Goal: Task Accomplishment & Management: Complete application form

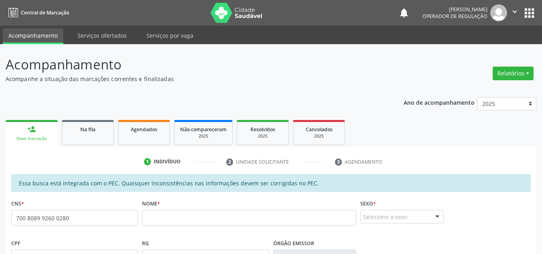
scroll to position [60, 0]
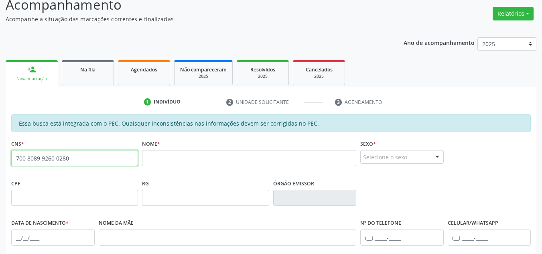
drag, startPoint x: 99, startPoint y: 150, endPoint x: 0, endPoint y: 162, distance: 100.1
click at [0, 161] on div "Acompanhamento Acompanhe a situação das marcações correntes e finalizadas Relat…" at bounding box center [271, 191] width 542 height 414
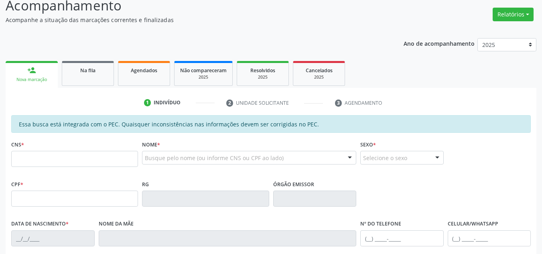
scroll to position [59, 0]
type input "700 8089 9260 0280"
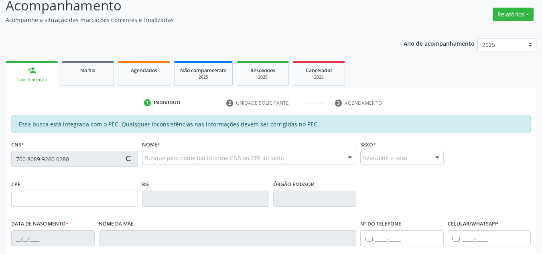
type input "[DATE]"
type input "[PHONE_NUMBER]"
type input "S/N"
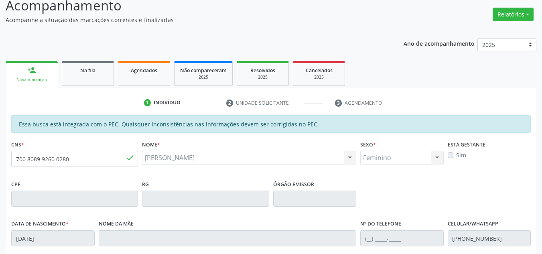
scroll to position [204, 0]
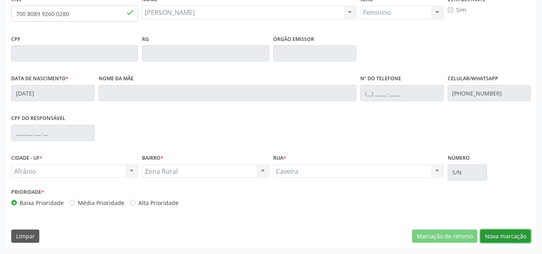
click at [524, 230] on button "Nova marcação" at bounding box center [505, 236] width 51 height 14
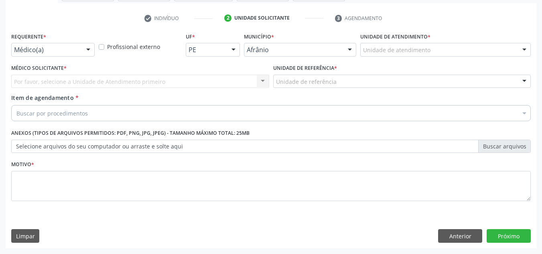
click at [436, 53] on div "Unidade de atendimento" at bounding box center [445, 50] width 170 height 14
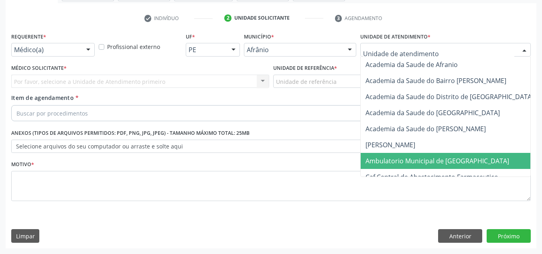
click at [436, 163] on span "Ambulatorio Municipal de [GEOGRAPHIC_DATA]" at bounding box center [437, 160] width 144 height 9
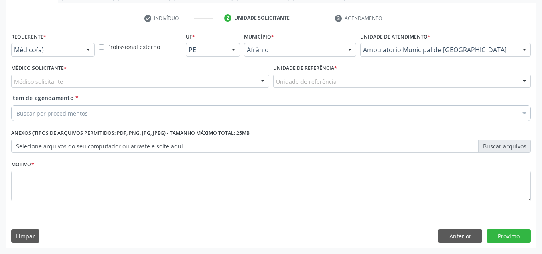
click at [174, 84] on div "Médico solicitante" at bounding box center [140, 82] width 258 height 14
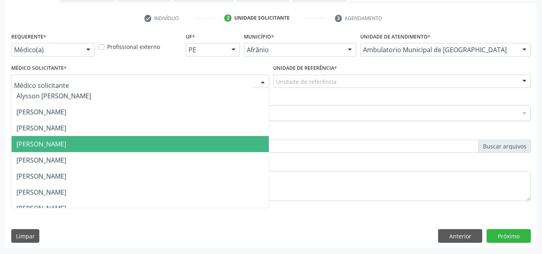
drag, startPoint x: 180, startPoint y: 136, endPoint x: 284, endPoint y: 87, distance: 115.3
click at [180, 136] on span "[PERSON_NAME]" at bounding box center [140, 144] width 257 height 16
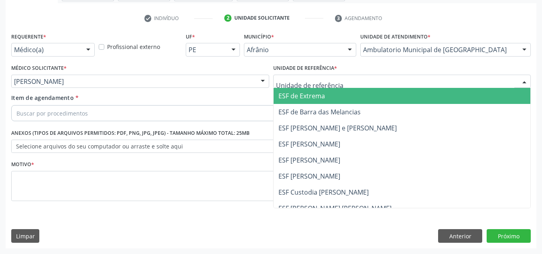
drag, startPoint x: 292, startPoint y: 83, endPoint x: 297, endPoint y: 127, distance: 44.4
click at [295, 127] on span "ESF [PERSON_NAME] e [PERSON_NAME]" at bounding box center [337, 127] width 118 height 9
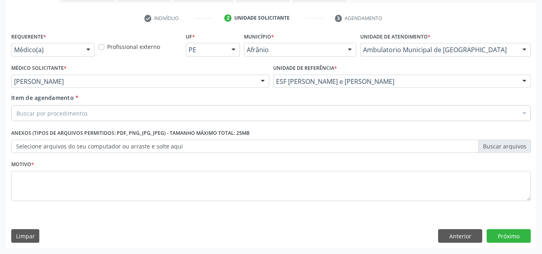
click at [266, 119] on div "Buscar por procedimentos" at bounding box center [270, 113] width 519 height 16
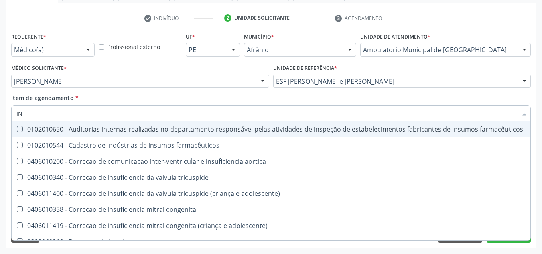
type input "I"
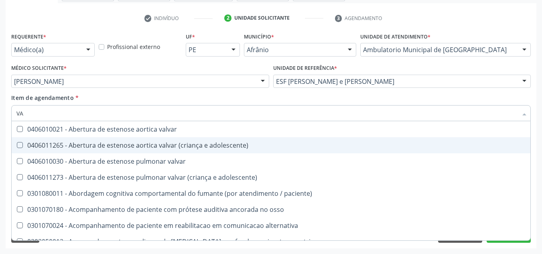
type input "V"
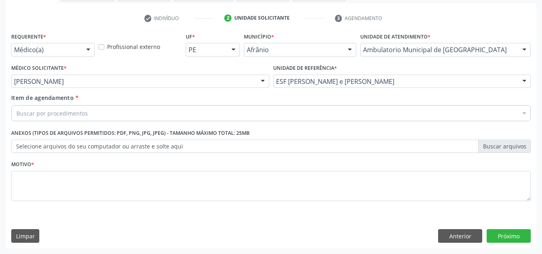
click at [79, 120] on div "Buscar por procedimentos" at bounding box center [270, 113] width 519 height 16
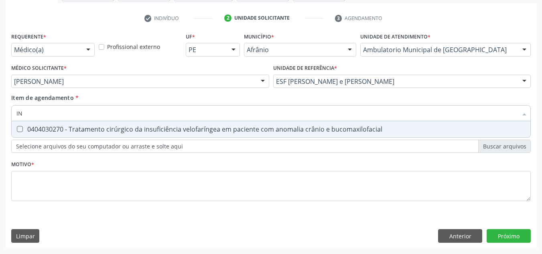
type input "I"
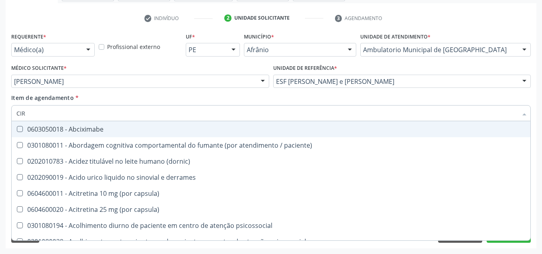
type input "CIRU"
